Goal: Ask a question

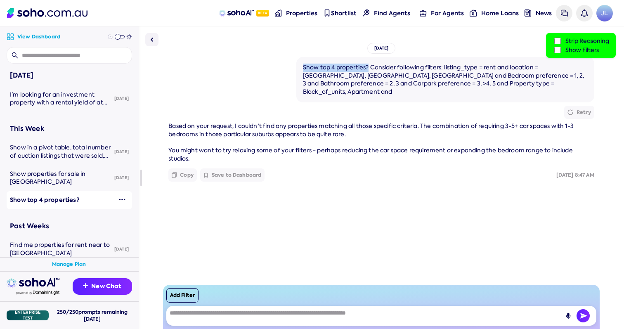
drag, startPoint x: 301, startPoint y: 69, endPoint x: 365, endPoint y: 62, distance: 64.7
click at [366, 63] on div "Show top 4 properties? Consider following filters: listing_type = rent and loca…" at bounding box center [445, 79] width 298 height 45
drag, startPoint x: 368, startPoint y: 68, endPoint x: 300, endPoint y: 66, distance: 68.1
click at [303, 66] on div "Show top 4 properties? Consider following filters: listing_type = rent and loca…" at bounding box center [445, 80] width 285 height 32
click at [384, 80] on div "Show top 4 properties? Consider following filters: listing_type = rent and loca…" at bounding box center [445, 80] width 285 height 32
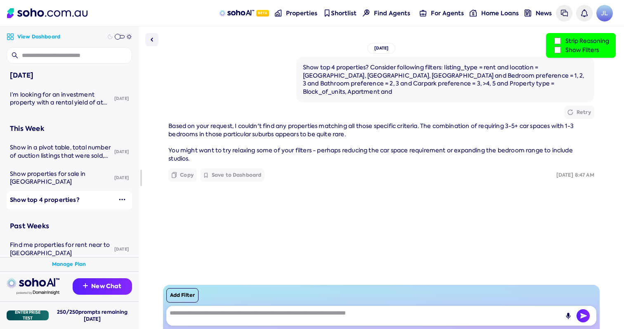
drag, startPoint x: 368, startPoint y: 66, endPoint x: 380, endPoint y: 71, distance: 13.3
click at [380, 71] on div "Show top 4 properties? Consider following filters: listing_type = rent and loca…" at bounding box center [445, 80] width 285 height 32
click at [189, 299] on button "Add Filter" at bounding box center [182, 295] width 32 height 14
select select "*"
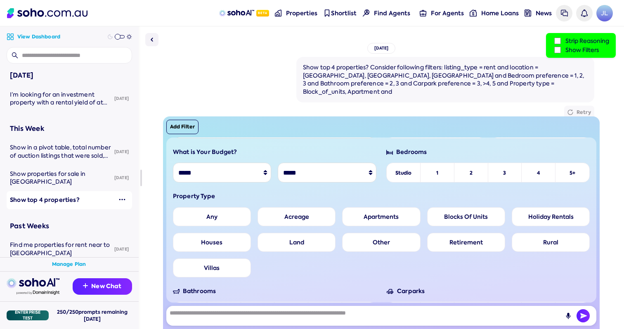
scroll to position [65, 0]
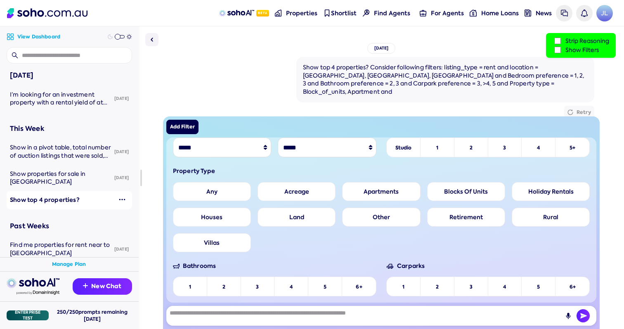
click at [191, 127] on button "Add Filter" at bounding box center [182, 127] width 32 height 14
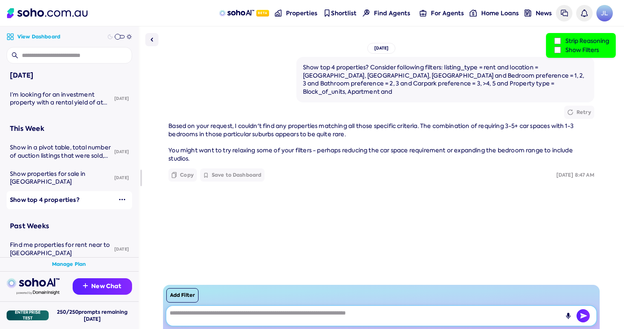
click at [255, 324] on textarea at bounding box center [381, 316] width 430 height 20
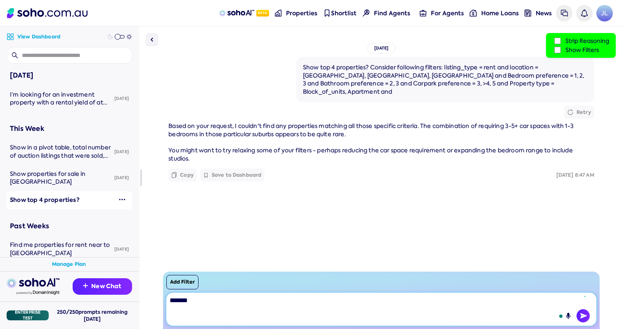
type textarea "********"
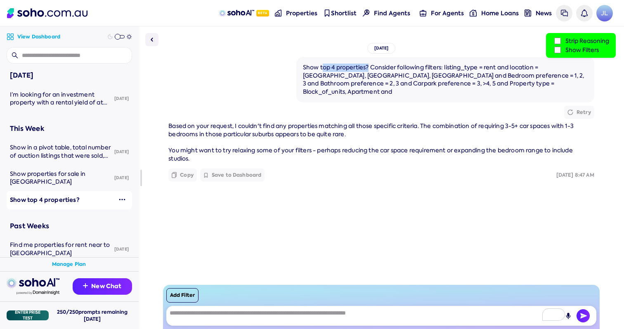
drag, startPoint x: 367, startPoint y: 68, endPoint x: 320, endPoint y: 69, distance: 47.0
click at [320, 69] on div "Show top 4 properties? Consider following filters: listing_type = rent and loca…" at bounding box center [445, 80] width 285 height 32
click at [379, 66] on div "Show top 4 properties? Consider following filters: listing_type = rent and loca…" at bounding box center [445, 80] width 285 height 32
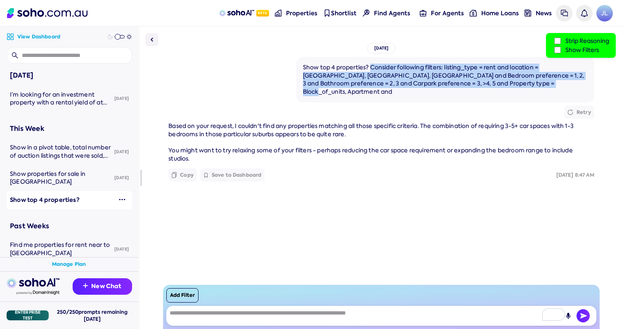
drag, startPoint x: 369, startPoint y: 67, endPoint x: 510, endPoint y: 83, distance: 141.9
click at [510, 83] on div "Show top 4 properties? Consider following filters: listing_type = rent and loca…" at bounding box center [445, 80] width 285 height 32
click at [511, 84] on div "Show top 4 properties? Consider following filters: listing_type = rent and loca…" at bounding box center [445, 80] width 285 height 32
drag, startPoint x: 511, startPoint y: 84, endPoint x: 370, endPoint y: 65, distance: 141.9
click at [370, 65] on div "Show top 4 properties? Consider following filters: listing_type = rent and loca…" at bounding box center [445, 80] width 285 height 32
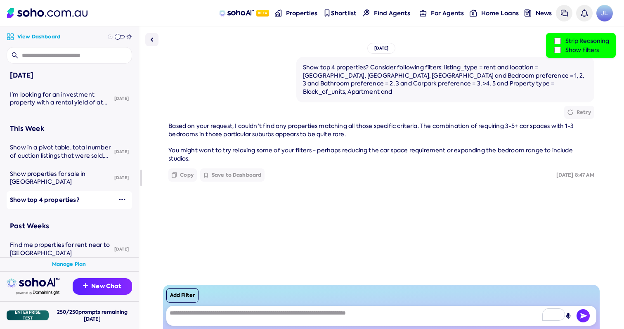
click at [424, 62] on div "Show top 4 properties? Consider following filters: listing_type = rent and loca…" at bounding box center [445, 79] width 298 height 45
drag, startPoint x: 440, startPoint y: 71, endPoint x: 369, endPoint y: 70, distance: 71.4
click at [369, 70] on div "Show top 4 properties? Consider following filters: listing_type = rent and loca…" at bounding box center [445, 80] width 285 height 32
copy div "Consider following filters"
click at [562, 52] on label "Show Filters" at bounding box center [580, 49] width 57 height 9
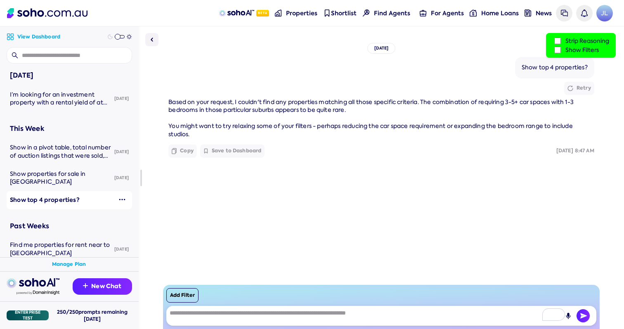
click at [560, 49] on label "Show Filters" at bounding box center [580, 49] width 57 height 9
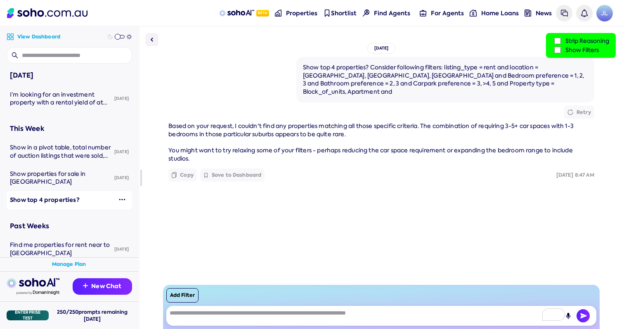
click at [560, 49] on label "Show Filters" at bounding box center [580, 49] width 57 height 9
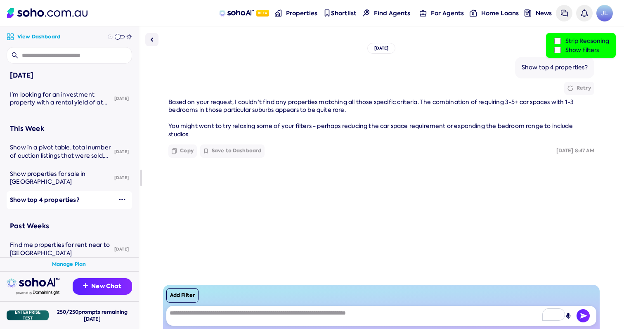
click at [560, 49] on label "Show Filters" at bounding box center [580, 49] width 57 height 9
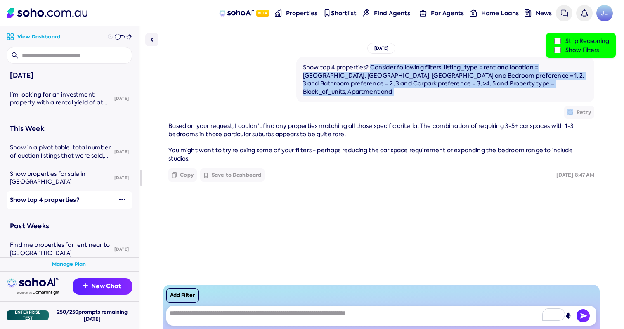
drag, startPoint x: 368, startPoint y: 64, endPoint x: 499, endPoint y: 94, distance: 134.2
click at [499, 94] on div "Show top 4 properties? Consider following filters: listing_type = rent and loca…" at bounding box center [380, 121] width 425 height 128
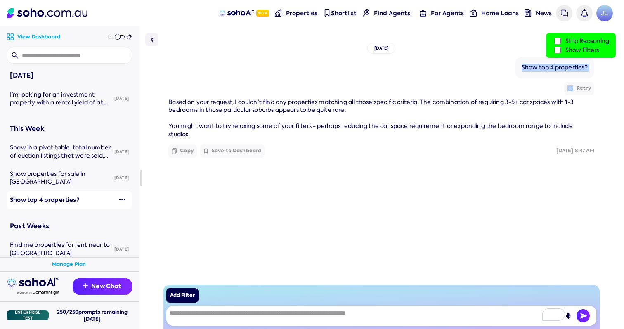
click at [184, 290] on button "Add Filter" at bounding box center [182, 295] width 32 height 14
select select "*"
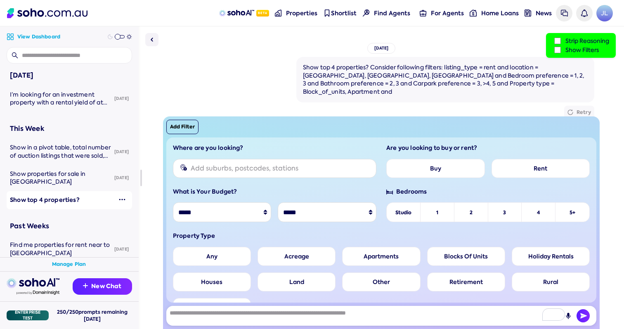
click at [477, 73] on div "Show top 4 properties? Consider following filters: listing_type = rent and loca…" at bounding box center [445, 80] width 285 height 32
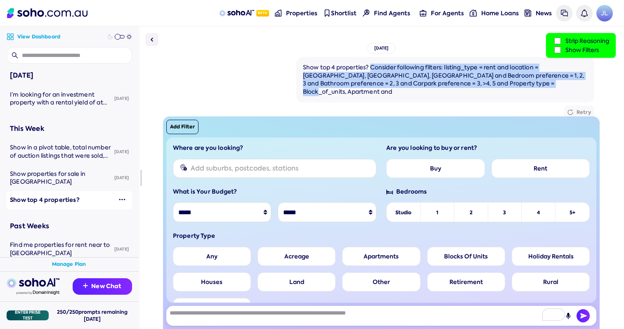
drag, startPoint x: 369, startPoint y: 68, endPoint x: 510, endPoint y: 85, distance: 142.4
click at [510, 85] on div "Show top 4 properties? Consider following filters: listing_type = rent and loca…" at bounding box center [445, 80] width 285 height 32
drag, startPoint x: 510, startPoint y: 85, endPoint x: 367, endPoint y: 69, distance: 144.4
click at [367, 69] on div "Show top 4 properties? Consider following filters: listing_type = rent and loca…" at bounding box center [445, 80] width 285 height 32
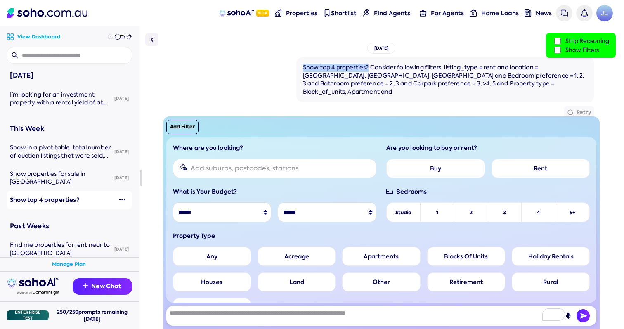
drag, startPoint x: 301, startPoint y: 67, endPoint x: 367, endPoint y: 68, distance: 65.6
click at [367, 68] on div "Show top 4 properties? Consider following filters: listing_type = rent and loca…" at bounding box center [445, 80] width 285 height 32
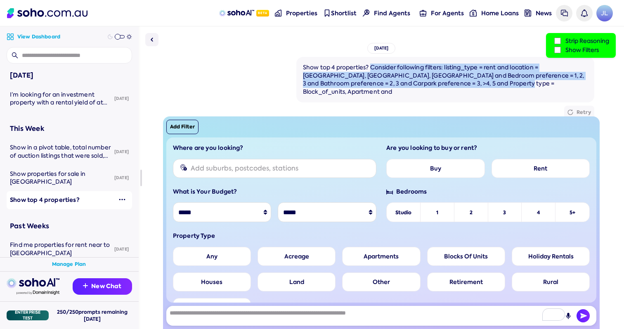
drag, startPoint x: 370, startPoint y: 67, endPoint x: 466, endPoint y: 79, distance: 96.9
click at [466, 80] on div "Show top 4 properties? Consider following filters: listing_type = rent and loca…" at bounding box center [445, 80] width 285 height 32
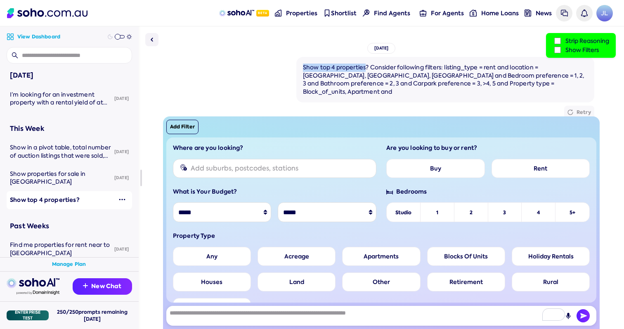
drag, startPoint x: 299, startPoint y: 67, endPoint x: 362, endPoint y: 68, distance: 63.1
click at [363, 68] on div "Show top 4 properties? Consider following filters: listing_type = rent and loca…" at bounding box center [445, 79] width 298 height 45
click at [347, 73] on div "Show top 4 properties? Consider following filters: listing_type = rent and loca…" at bounding box center [445, 80] width 285 height 32
drag, startPoint x: 297, startPoint y: 68, endPoint x: 367, endPoint y: 64, distance: 70.6
click at [367, 65] on div "Show top 4 properties? Consider following filters: listing_type = rent and loca…" at bounding box center [445, 79] width 298 height 45
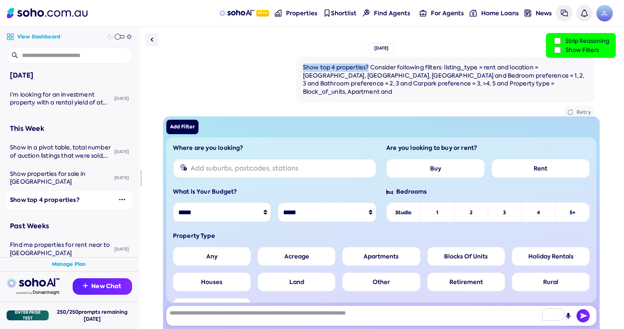
click at [191, 122] on button "Add Filter" at bounding box center [182, 127] width 32 height 14
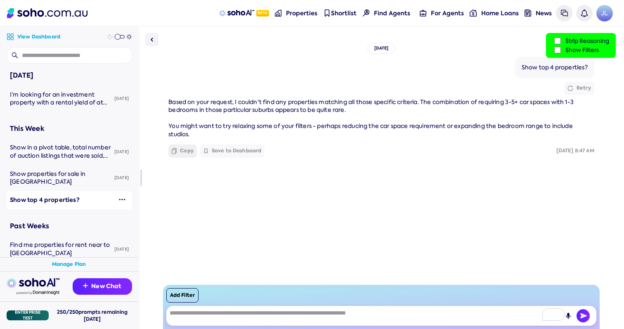
click at [185, 144] on button "Copy" at bounding box center [182, 150] width 28 height 13
click at [211, 310] on textarea "To enrich screen reader interactions, please activate Accessibility in Grammarl…" at bounding box center [381, 316] width 430 height 20
paste textarea "**********"
type textarea "**********"
click at [174, 299] on button "Add Filter" at bounding box center [182, 295] width 32 height 14
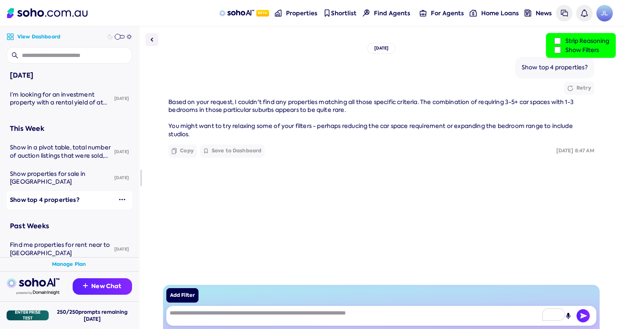
select select "*"
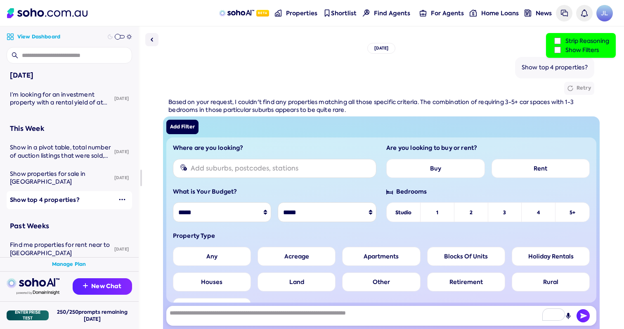
click at [187, 129] on button "Add Filter" at bounding box center [182, 127] width 32 height 14
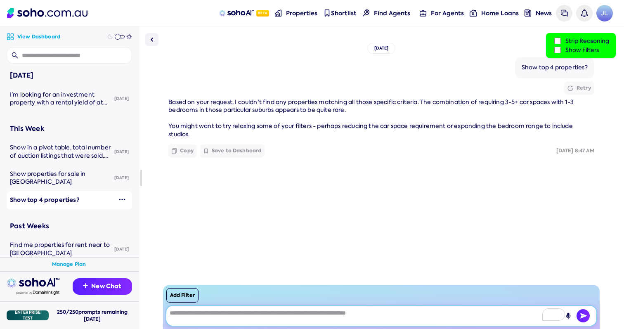
click at [216, 314] on textarea "To enrich screen reader interactions, please activate Accessibility in Grammarl…" at bounding box center [381, 316] width 430 height 20
click at [183, 301] on button "Add Filter" at bounding box center [182, 295] width 32 height 14
select select "*"
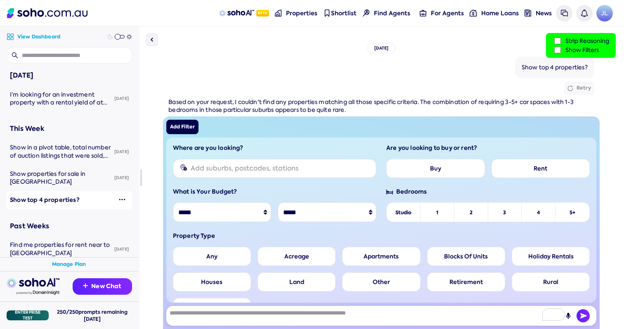
click at [188, 124] on button "Add Filter" at bounding box center [182, 127] width 32 height 14
